Goal: Task Accomplishment & Management: Use online tool/utility

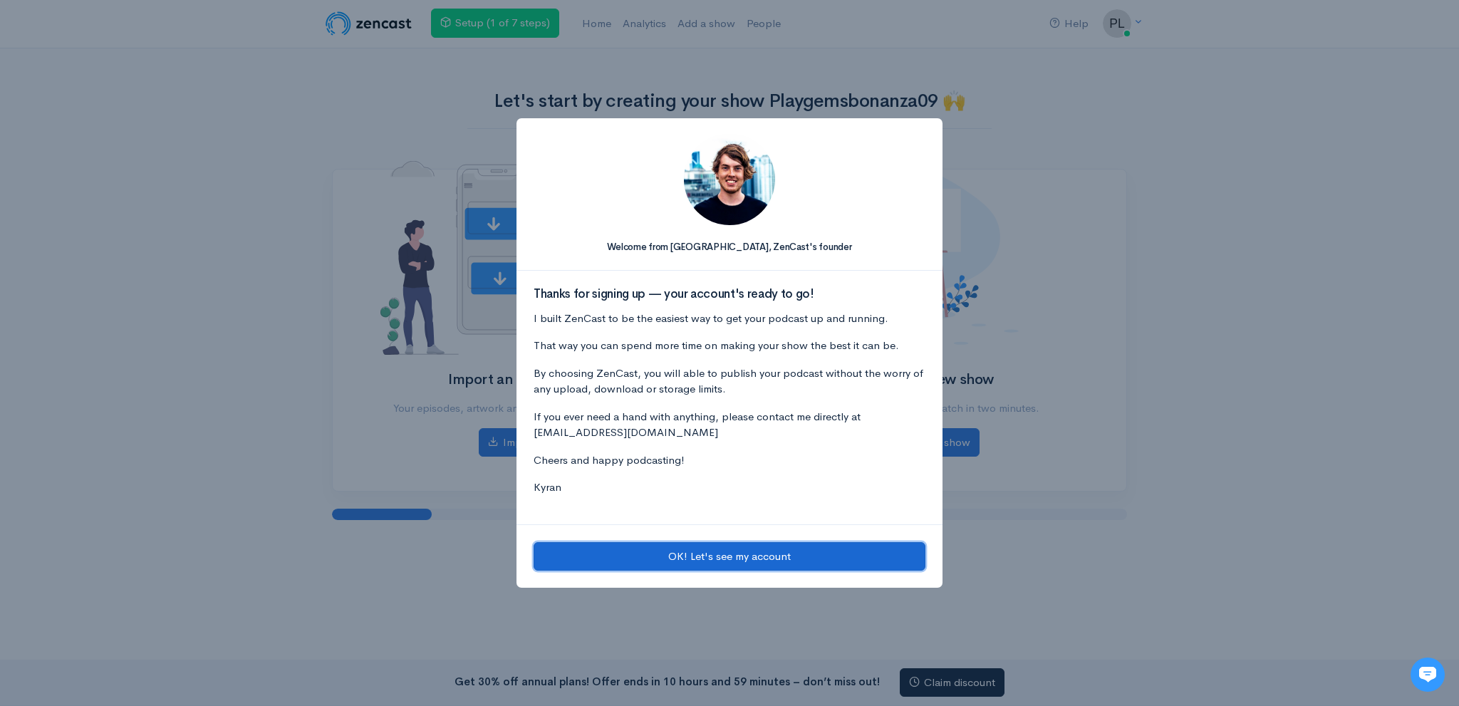
drag, startPoint x: 681, startPoint y: 568, endPoint x: 664, endPoint y: 544, distance: 29.1
click at [678, 566] on button "OK! Let's see my account" at bounding box center [730, 556] width 392 height 29
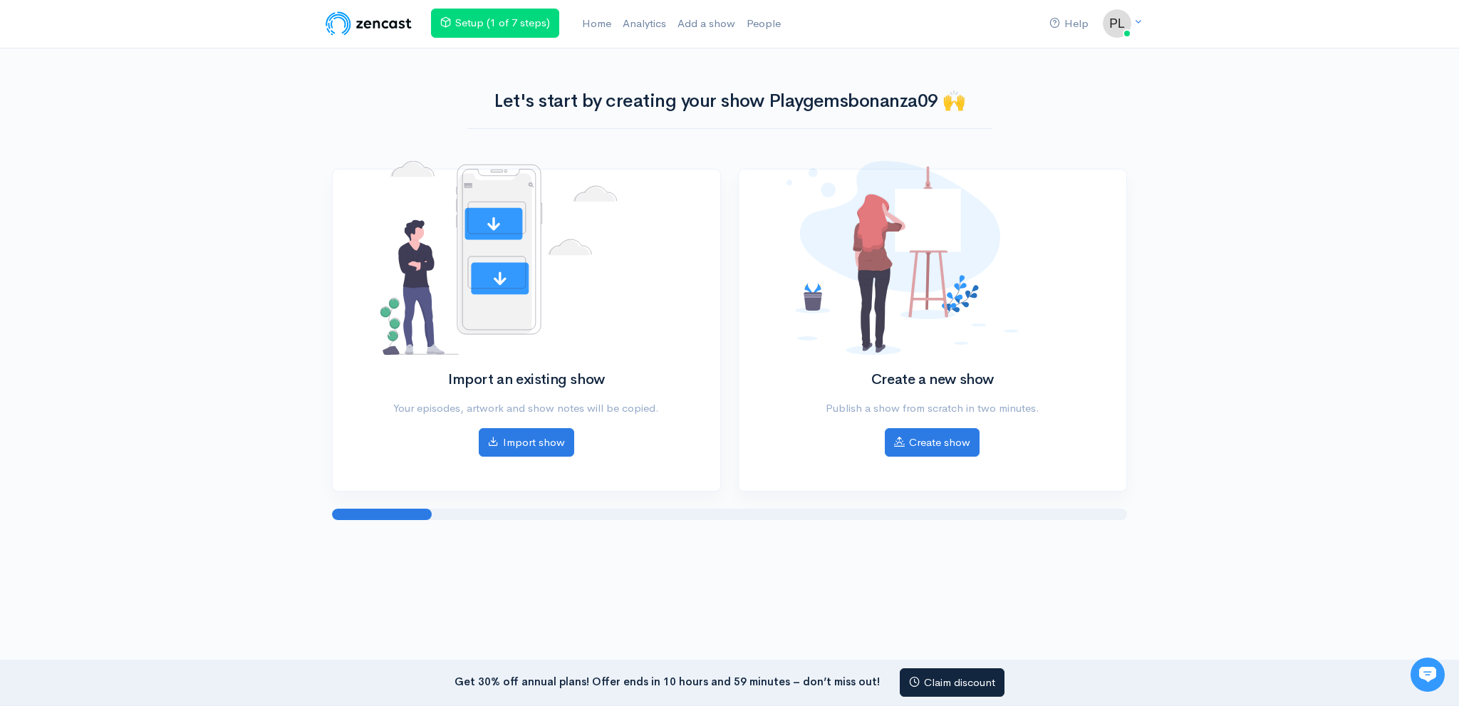
click at [561, 458] on div "Import an existing show Your episodes, artwork and show notes will be copied. I…" at bounding box center [527, 330] width 388 height 321
click at [550, 447] on link "Import show" at bounding box center [526, 440] width 95 height 29
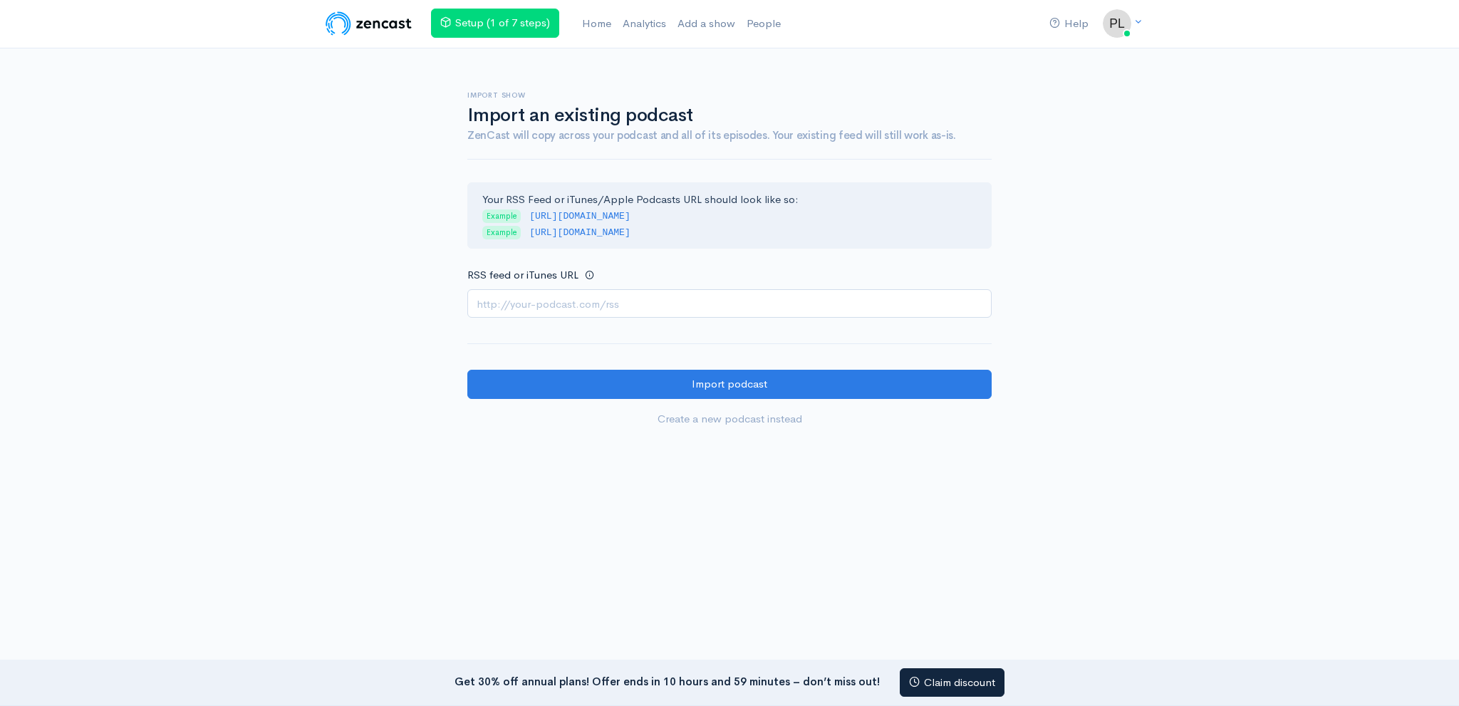
click at [698, 301] on input "RSS feed or iTunes URL" at bounding box center [729, 303] width 524 height 29
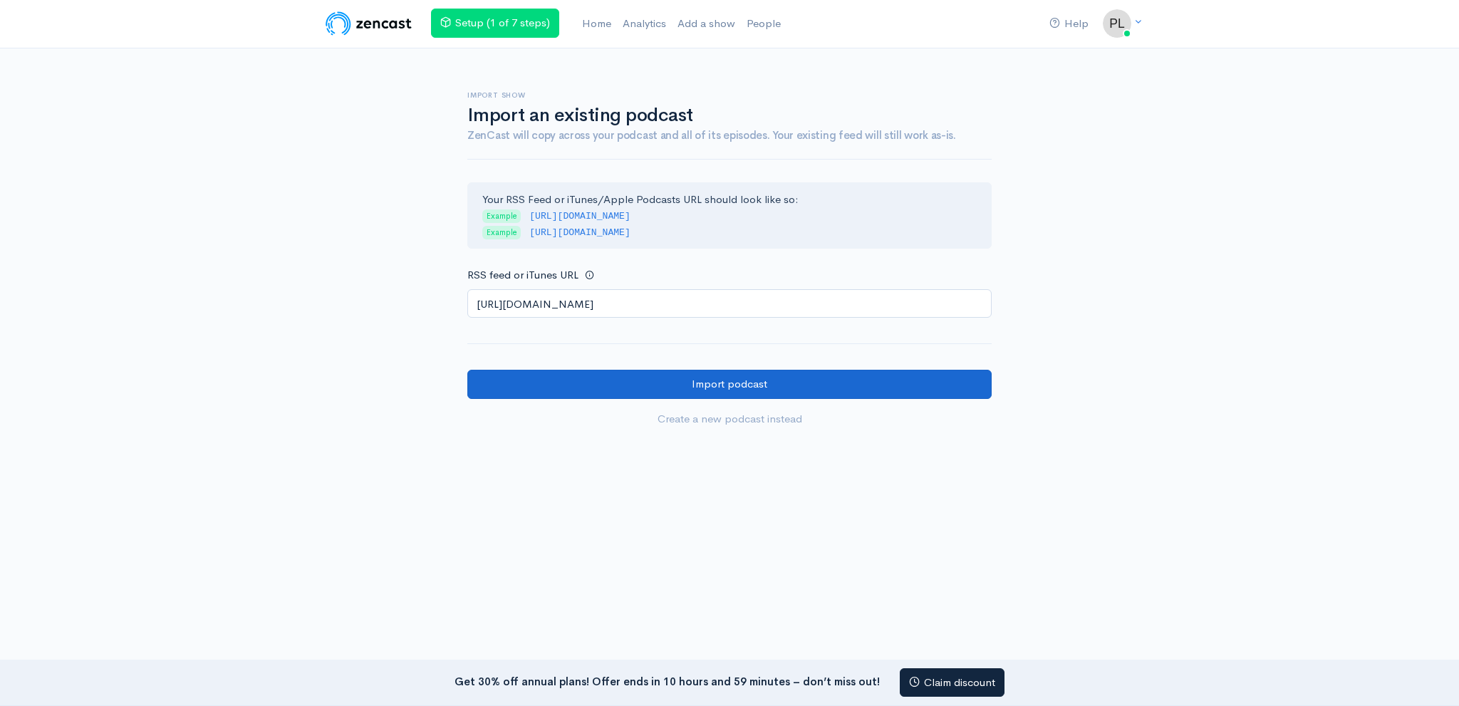
type input "https://anchor.fm/s/108a8ff94/podcast/rss"
click at [646, 380] on input "Import podcast" at bounding box center [729, 384] width 524 height 29
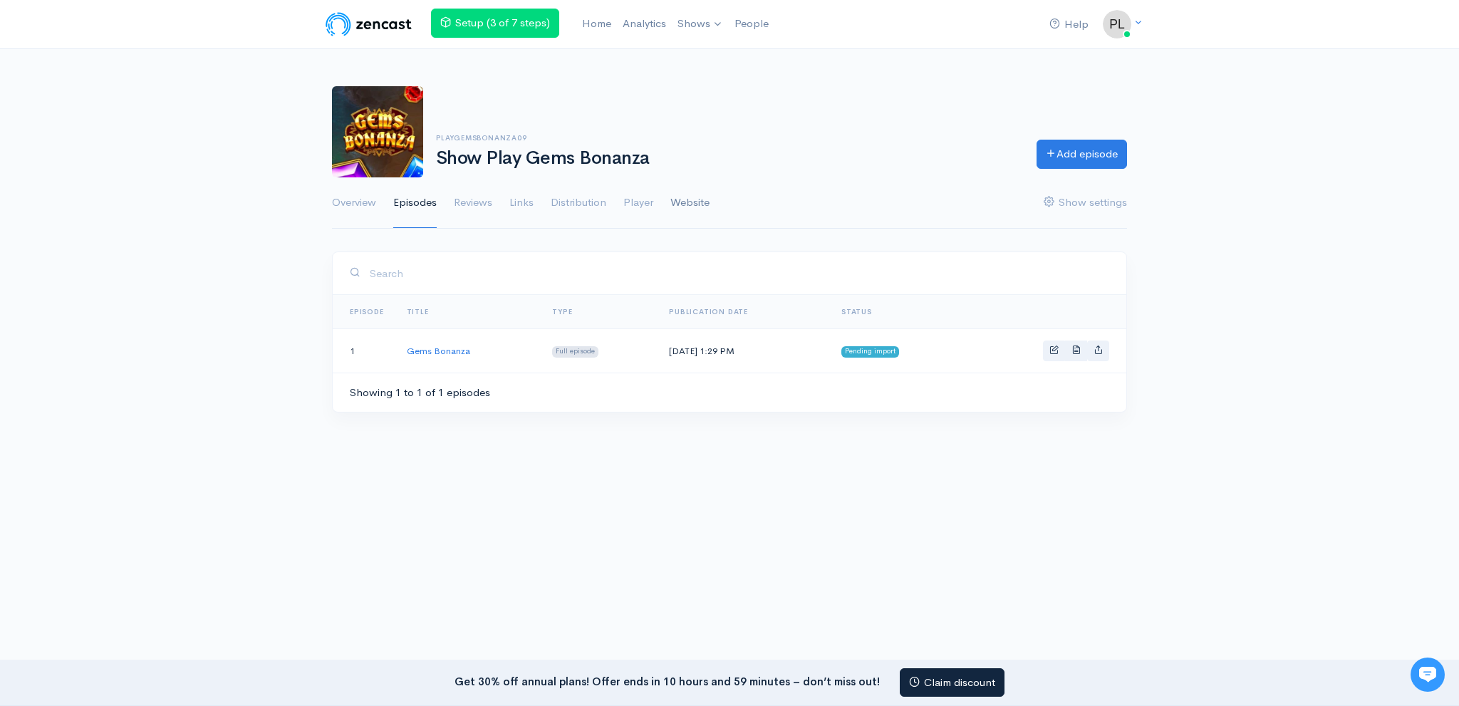
click at [692, 202] on link "Website" at bounding box center [689, 202] width 39 height 51
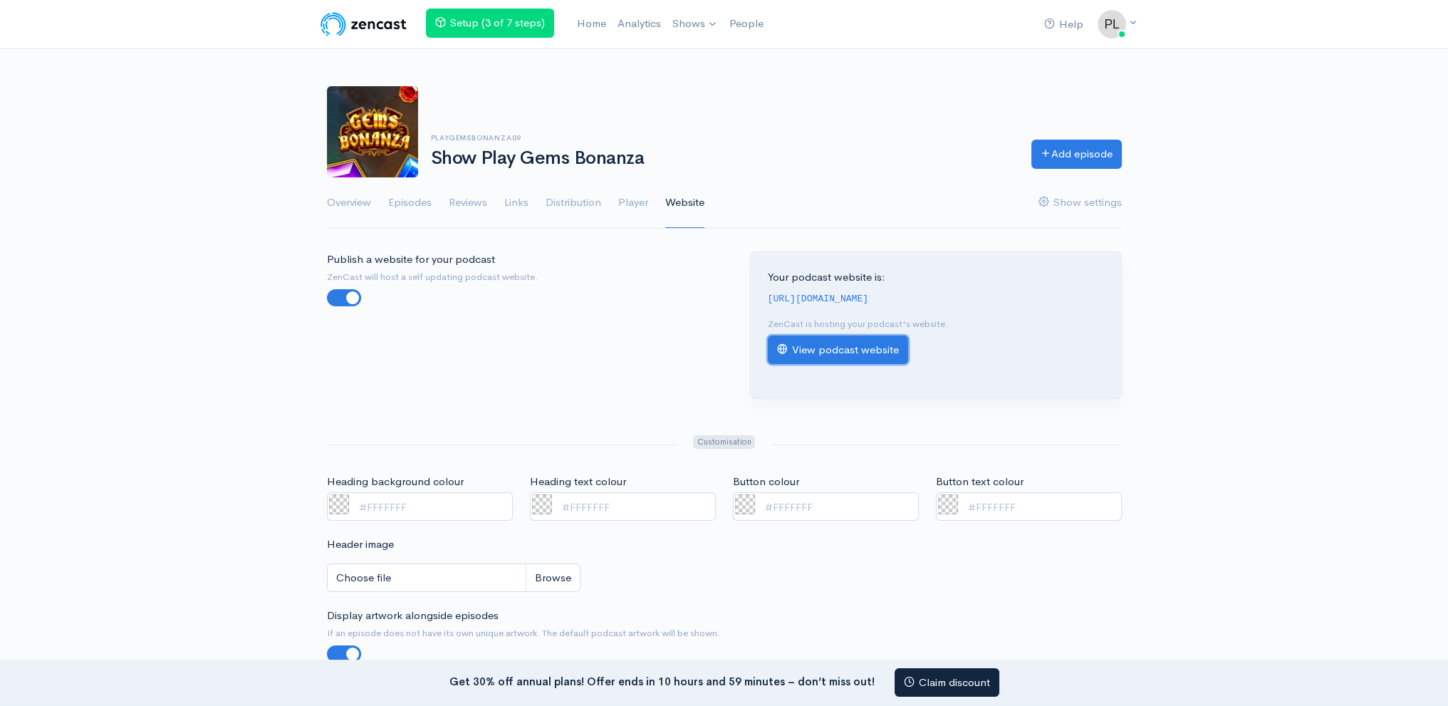
click at [821, 342] on link "View podcast website" at bounding box center [838, 350] width 140 height 29
